Goal: Information Seeking & Learning: Learn about a topic

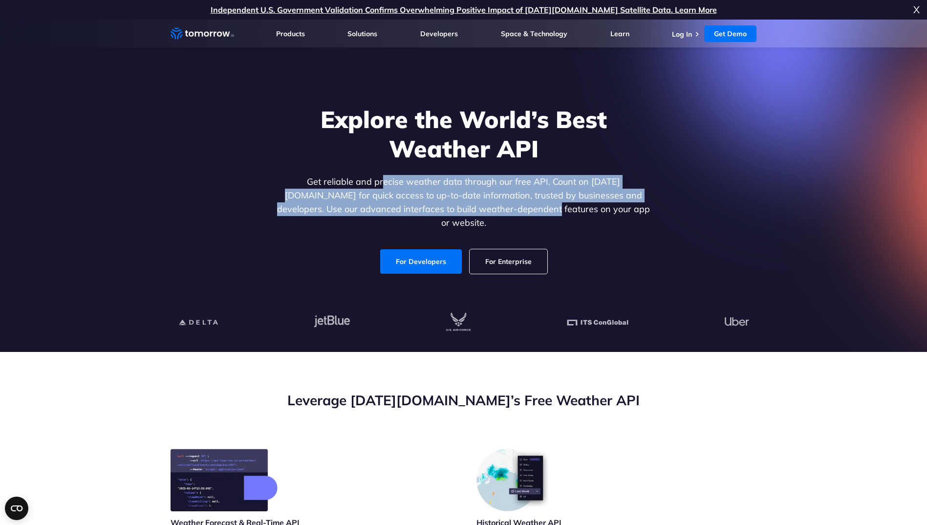
drag, startPoint x: 354, startPoint y: 187, endPoint x: 507, endPoint y: 212, distance: 155.0
click at [507, 212] on p "Get reliable and precise weather data through our free API. Count on [DATE][DOM…" at bounding box center [463, 202] width 377 height 55
drag, startPoint x: 507, startPoint y: 212, endPoint x: 467, endPoint y: 211, distance: 39.6
click at [467, 211] on p "Get reliable and precise weather data through our free API. Count on [DATE][DOM…" at bounding box center [463, 202] width 377 height 55
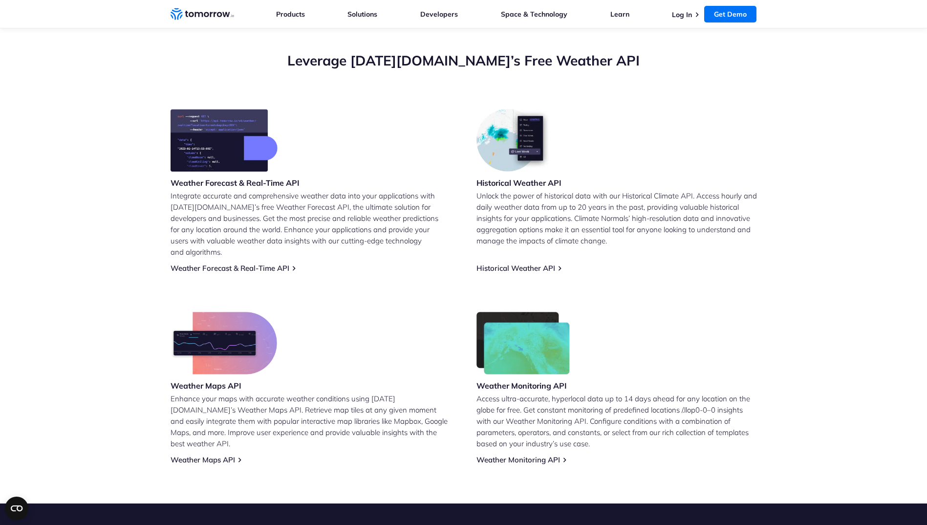
scroll to position [342, 0]
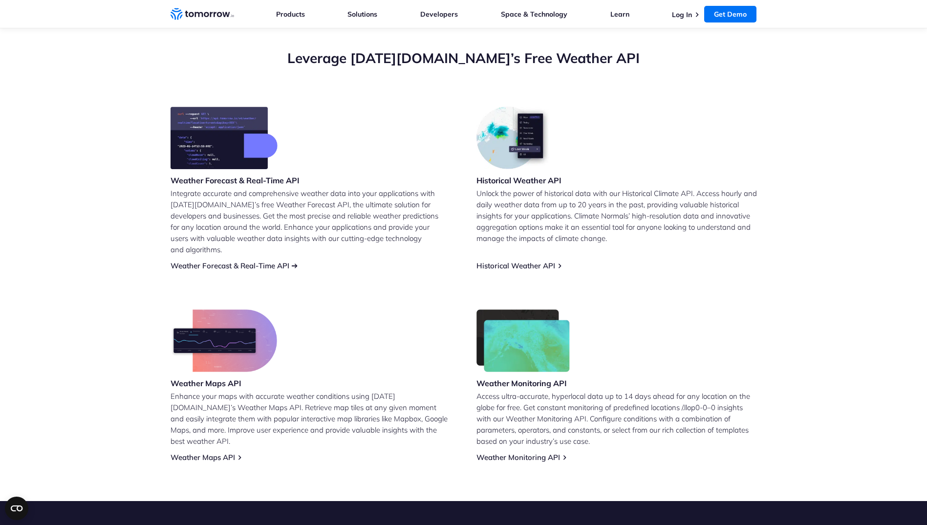
click at [247, 261] on link "Weather Forecast & Real-Time API" at bounding box center [229, 265] width 119 height 9
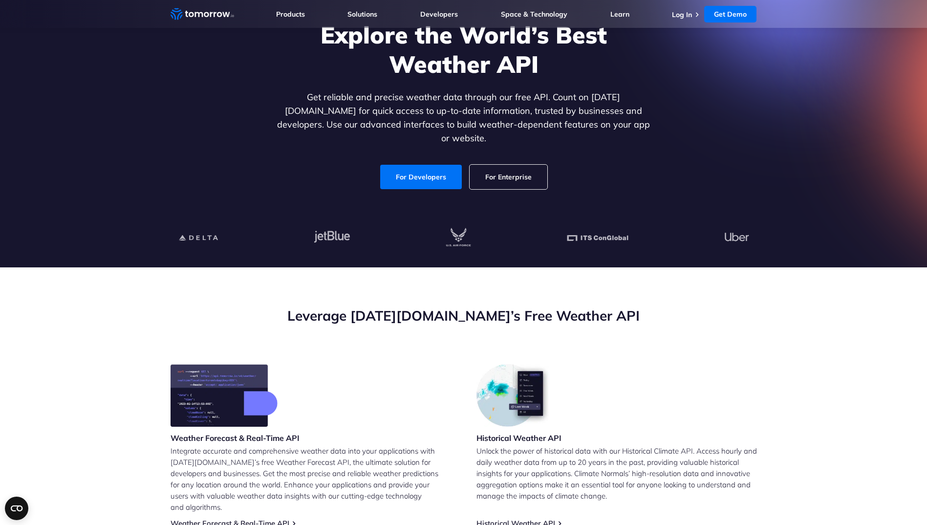
scroll to position [49, 0]
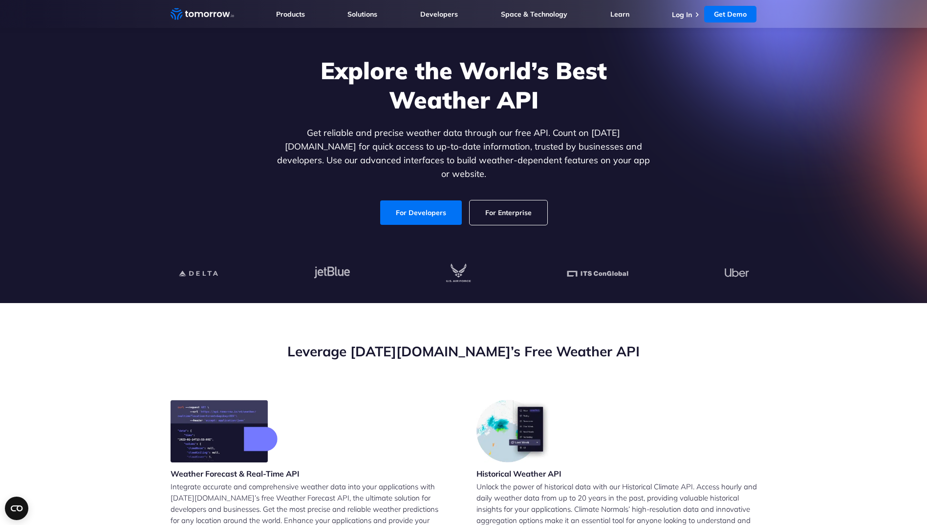
click at [509, 200] on link "For Enterprise" at bounding box center [508, 212] width 78 height 24
click at [438, 200] on link "For Developers" at bounding box center [421, 212] width 82 height 24
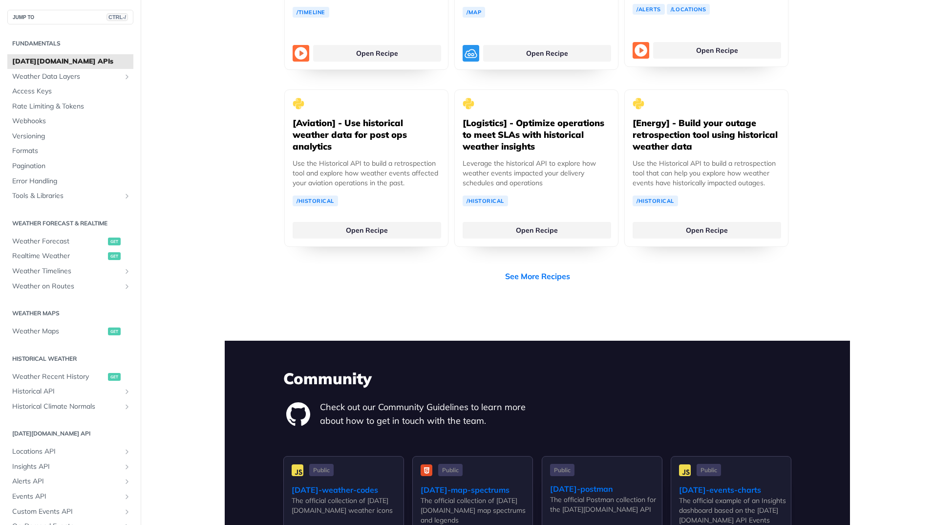
scroll to position [1856, 0]
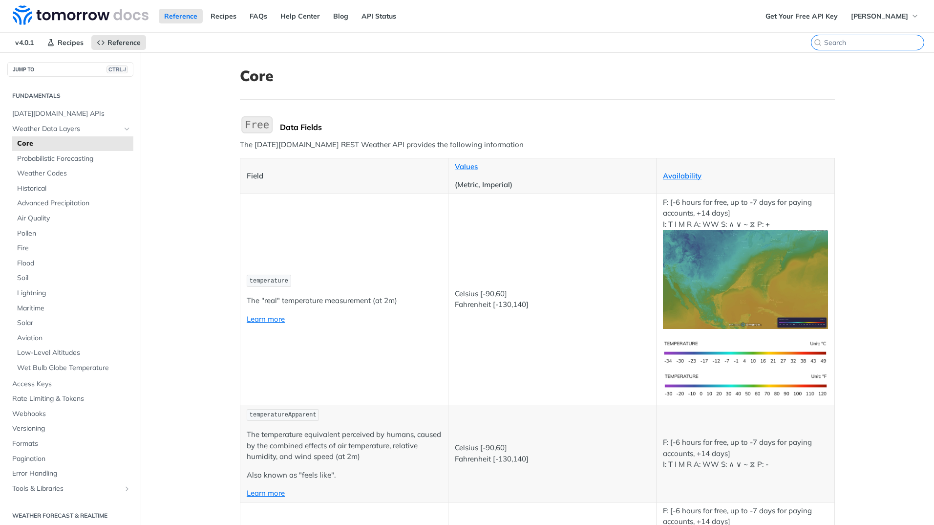
click at [861, 43] on input "search" at bounding box center [874, 42] width 100 height 9
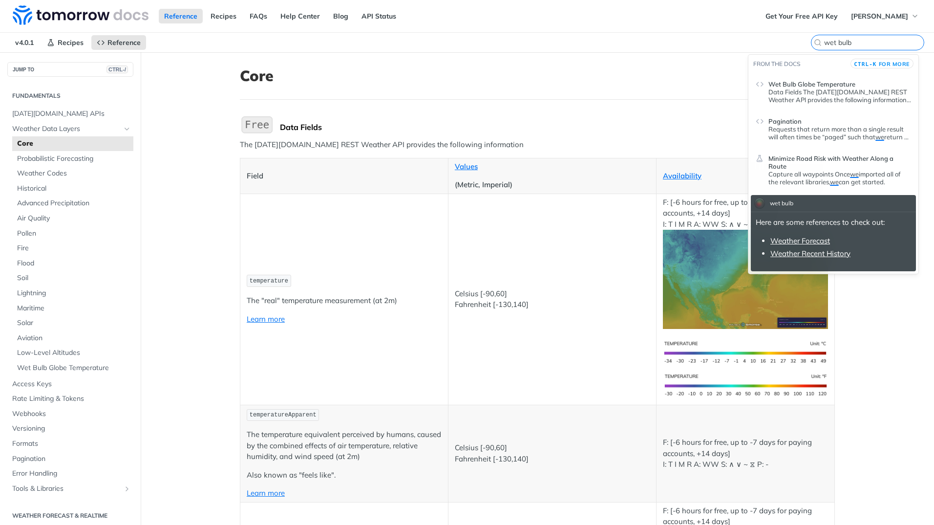
type input "wet bulb"
click at [803, 243] on link "Weather Forecast" at bounding box center [800, 240] width 60 height 9
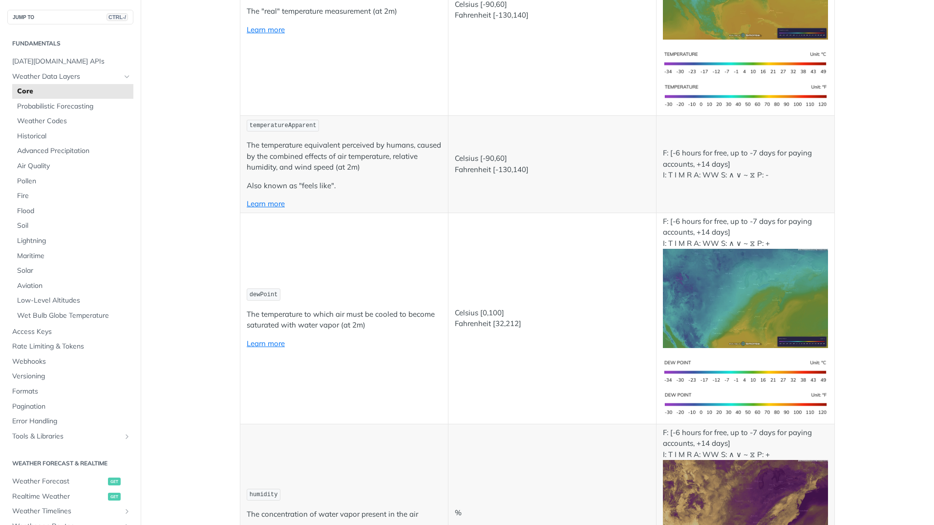
scroll to position [293, 0]
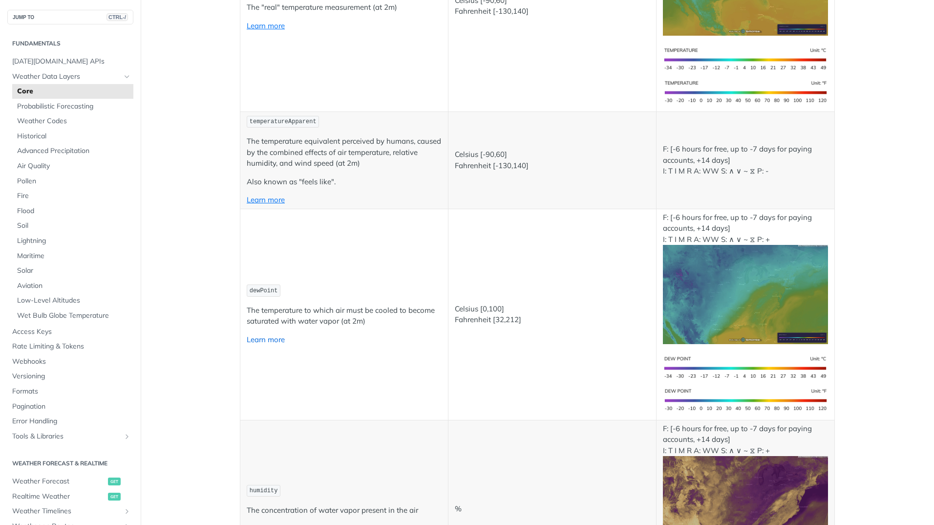
click at [265, 341] on link "Learn more" at bounding box center [266, 339] width 38 height 9
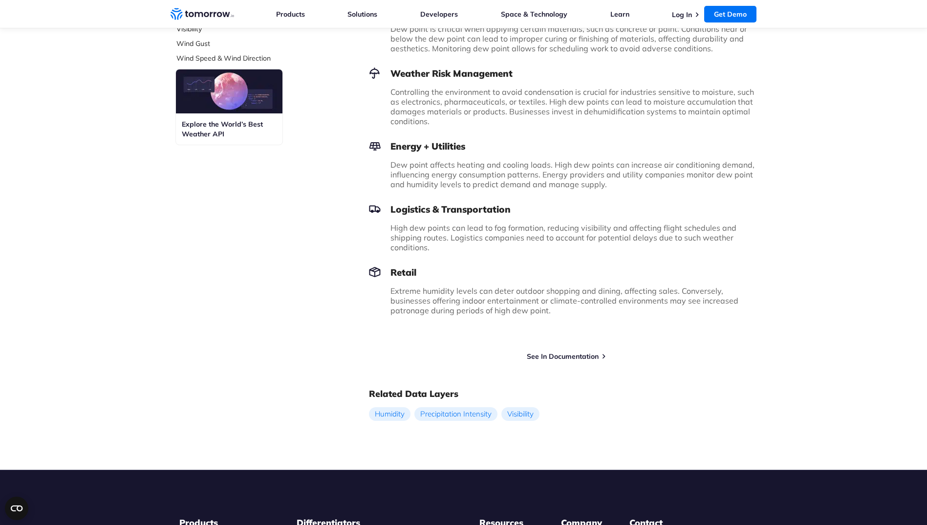
scroll to position [728, 0]
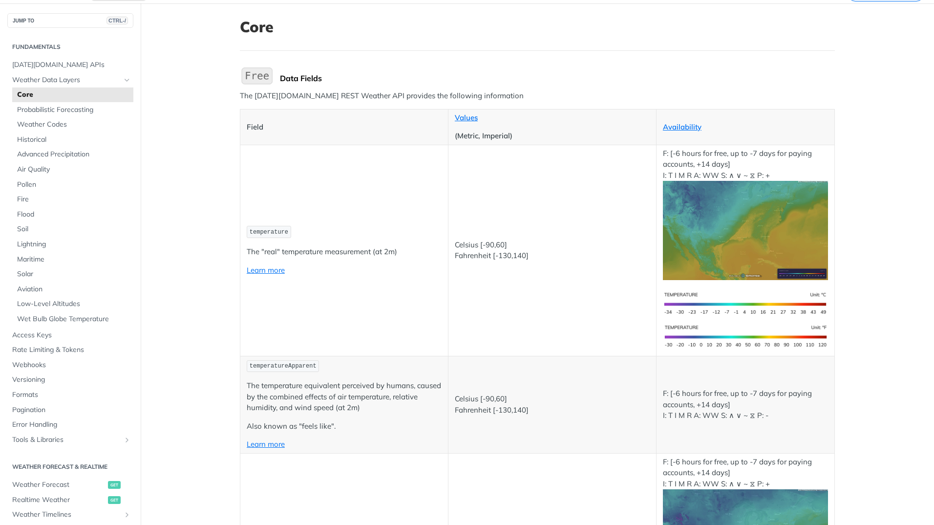
scroll to position [98, 0]
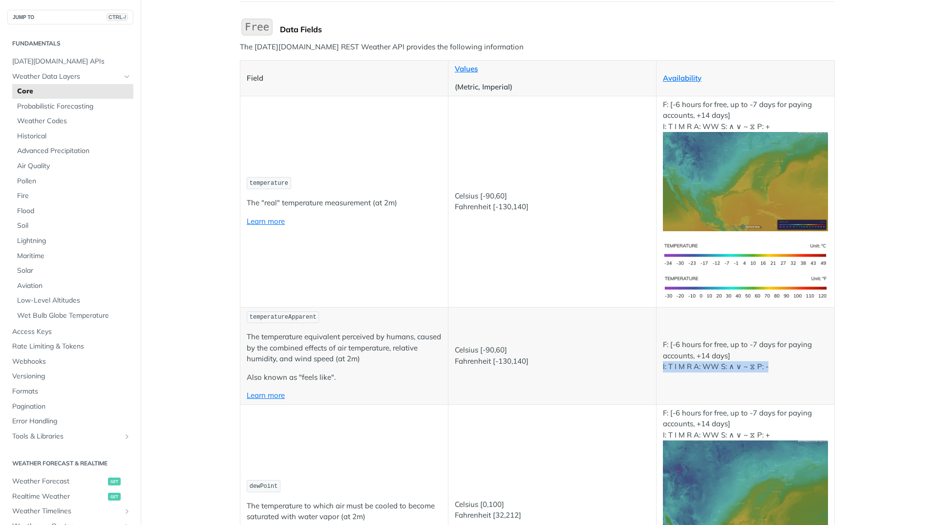
drag, startPoint x: 764, startPoint y: 366, endPoint x: 657, endPoint y: 370, distance: 107.0
click at [657, 370] on td "F: [-6 hours for free, up to -7 days for paying accounts, +14 days] I: T I M R …" at bounding box center [745, 355] width 178 height 97
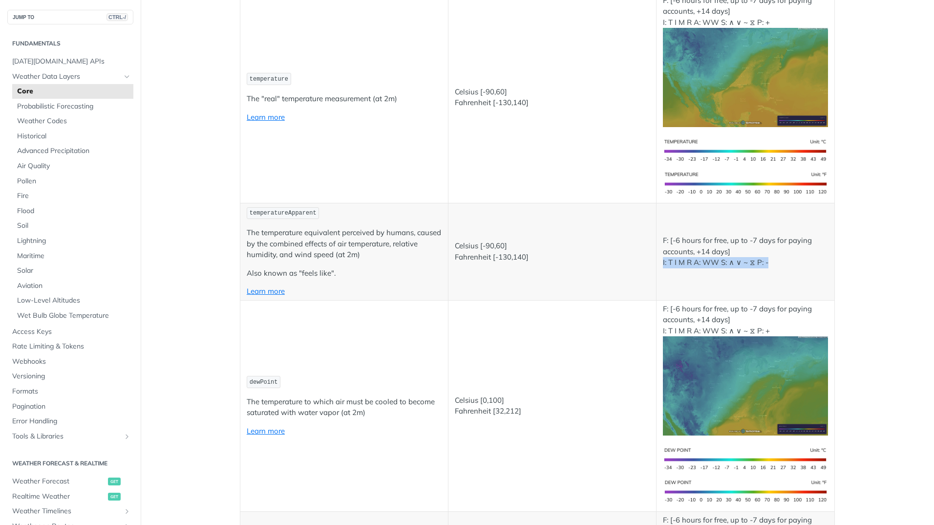
scroll to position [293, 0]
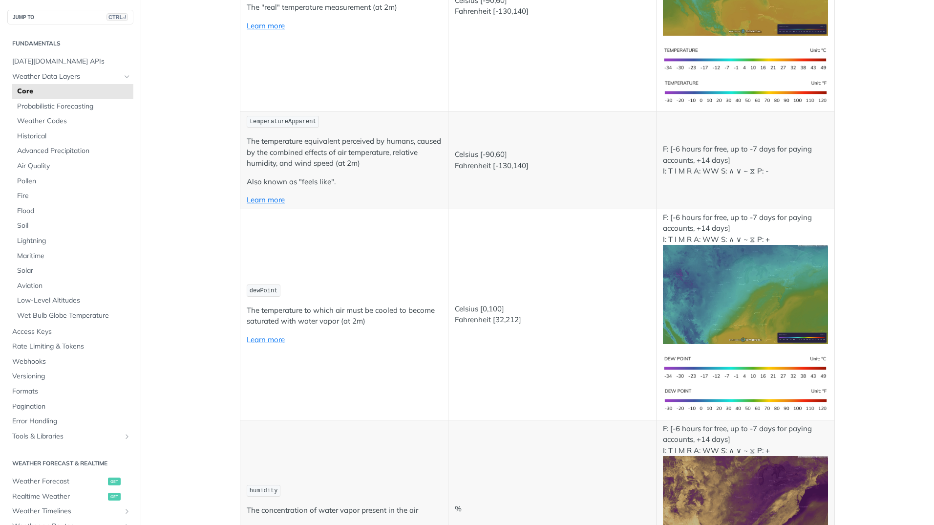
click at [261, 125] on span "temperatureApparent" at bounding box center [283, 121] width 67 height 7
click at [263, 120] on span "temperatureApparent" at bounding box center [283, 121] width 67 height 7
copy span "temperatureApparent"
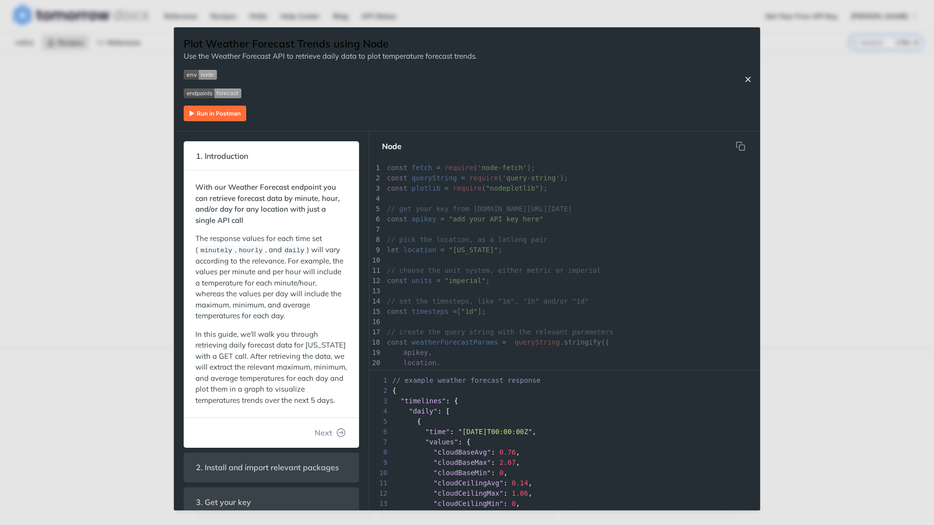
click at [746, 83] on icon "Close Recipe" at bounding box center [747, 79] width 9 height 9
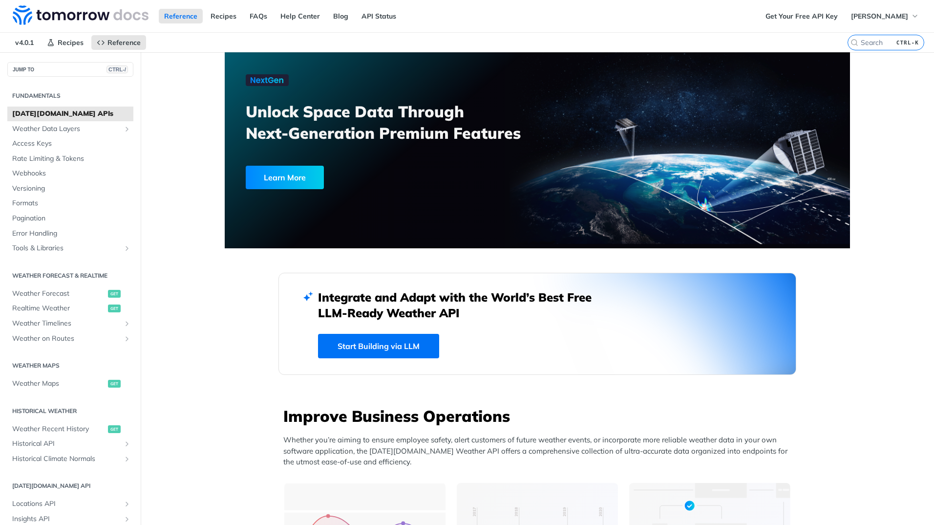
click at [384, 348] on link "Start Building via LLM" at bounding box center [378, 346] width 121 height 24
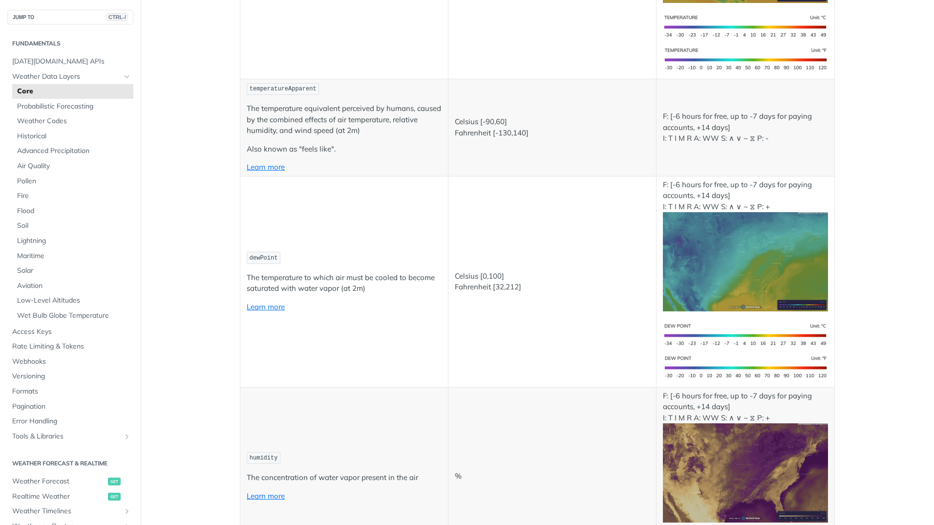
scroll to position [342, 0]
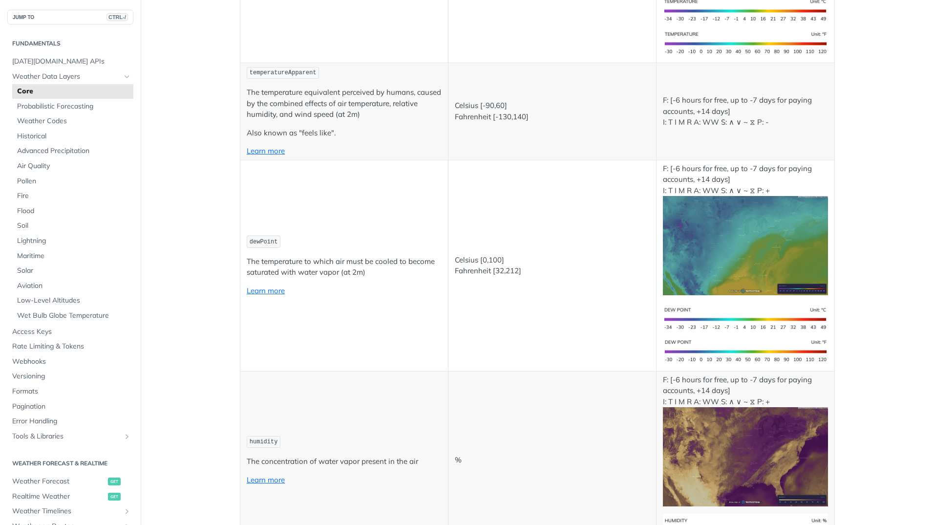
click at [270, 295] on p "Learn more" at bounding box center [344, 290] width 195 height 11
click at [392, 316] on td "dewPoint The temperature to which air must be cooled to become saturated with w…" at bounding box center [344, 265] width 208 height 211
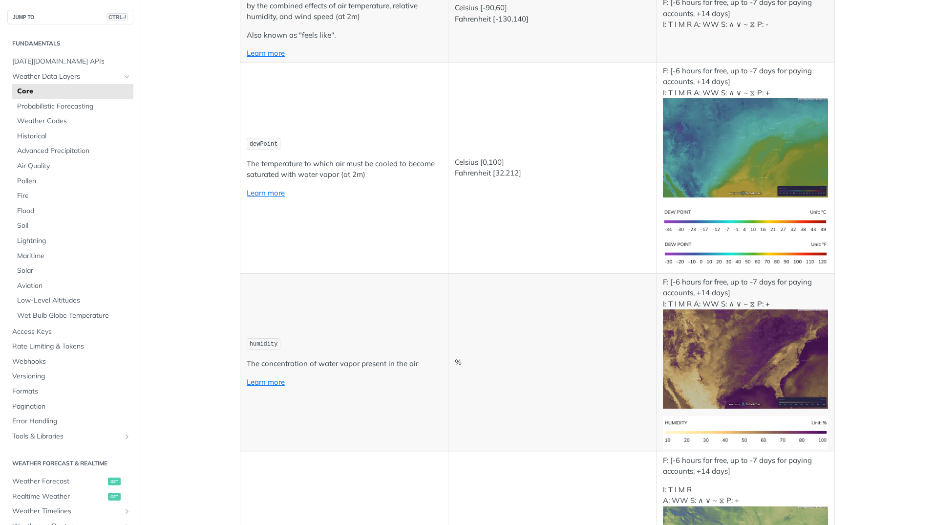
scroll to position [488, 0]
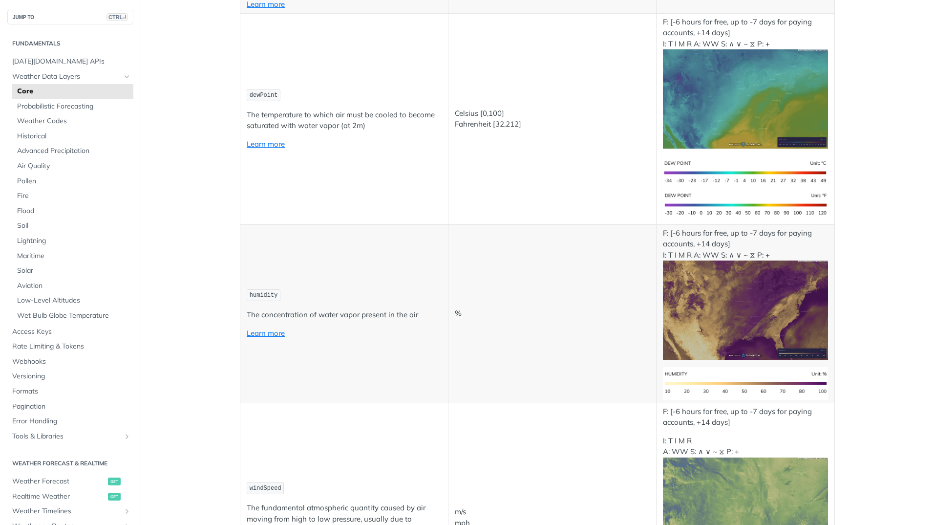
click at [348, 316] on p "The concentration of water vapor present in the air" at bounding box center [344, 314] width 195 height 11
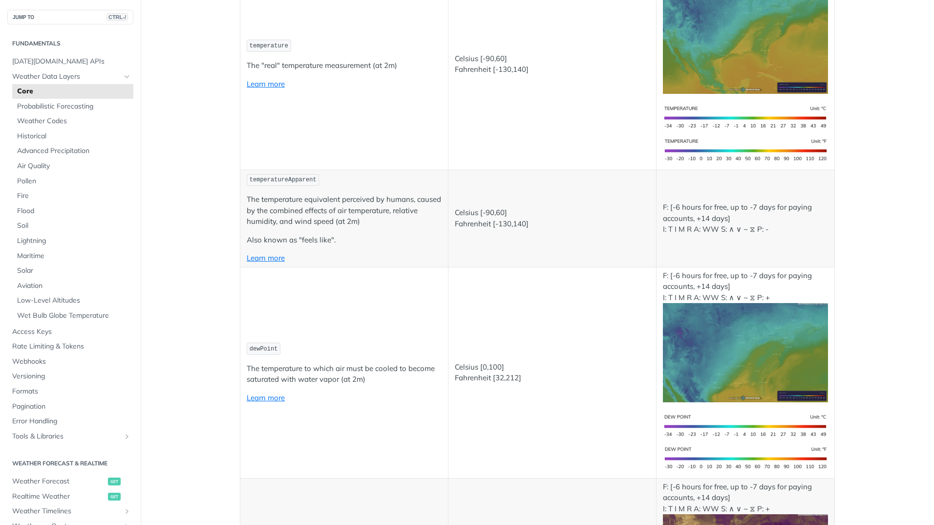
scroll to position [244, 0]
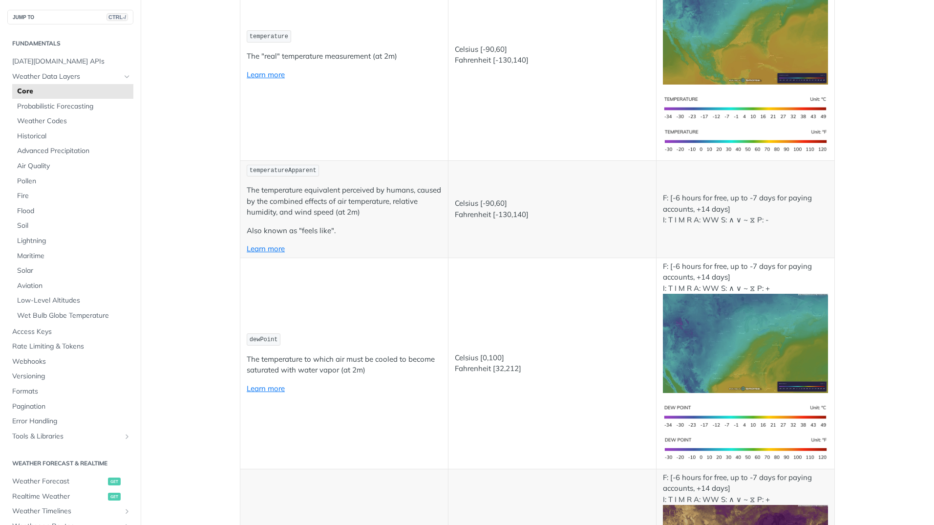
click at [394, 294] on td "dewPoint The temperature to which air must be cooled to become saturated with w…" at bounding box center [344, 362] width 208 height 211
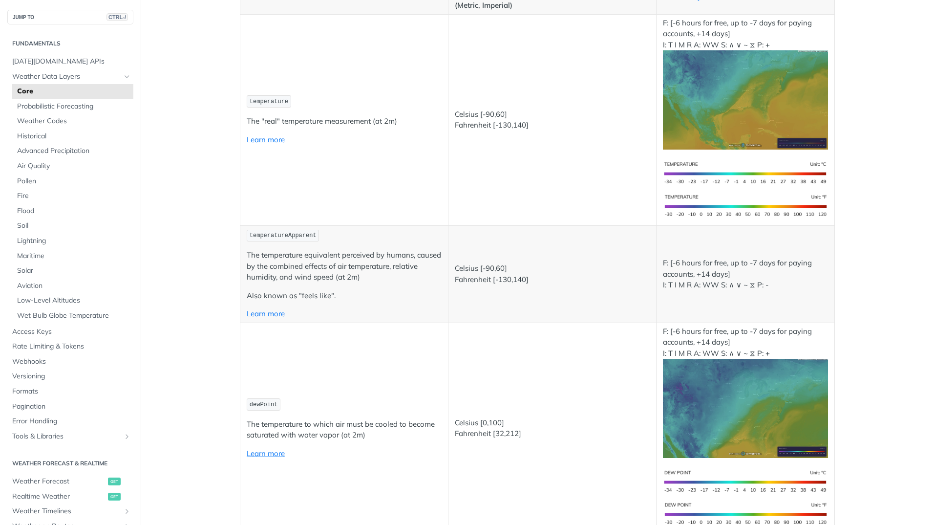
scroll to position [195, 0]
